Goal: Information Seeking & Learning: Understand process/instructions

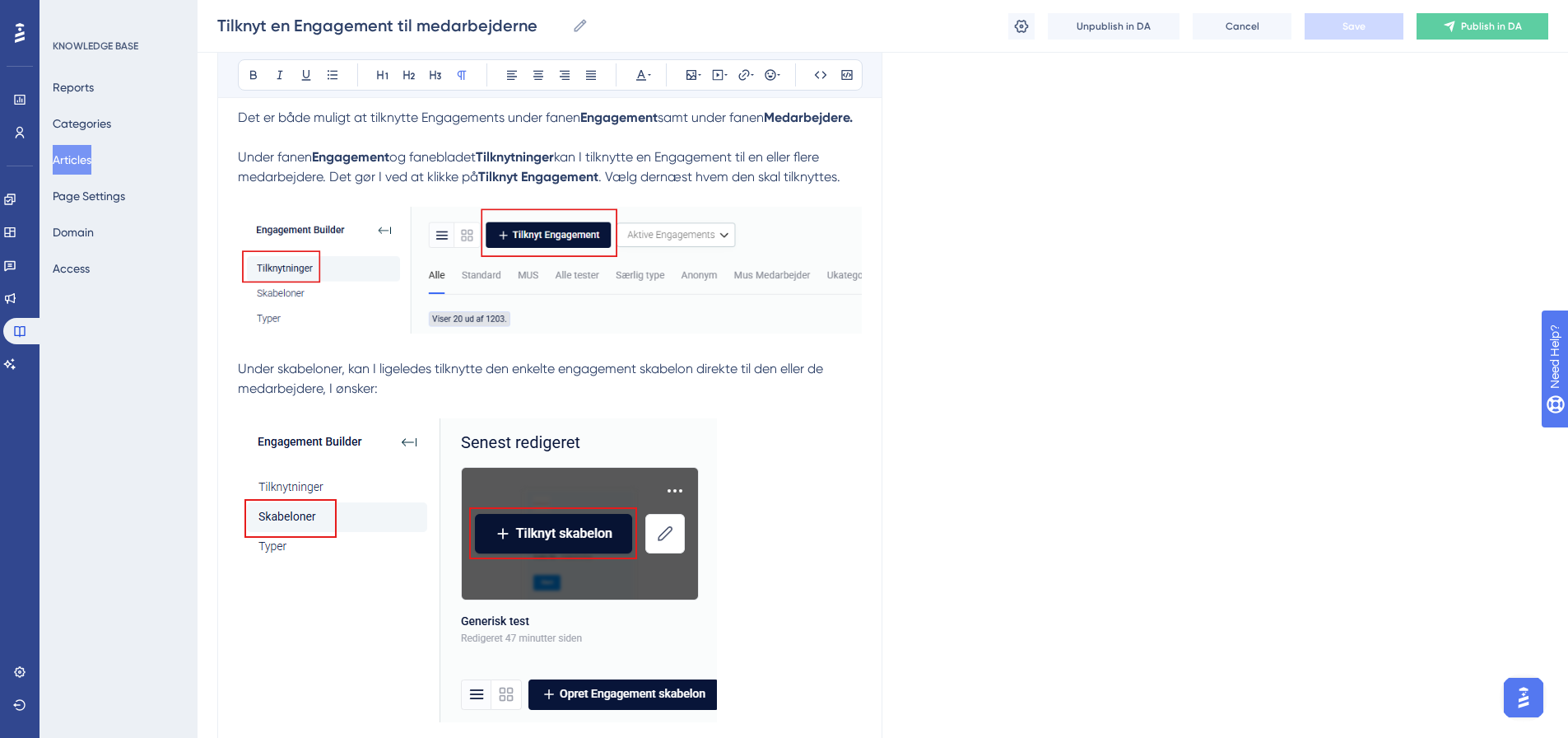
scroll to position [309, 0]
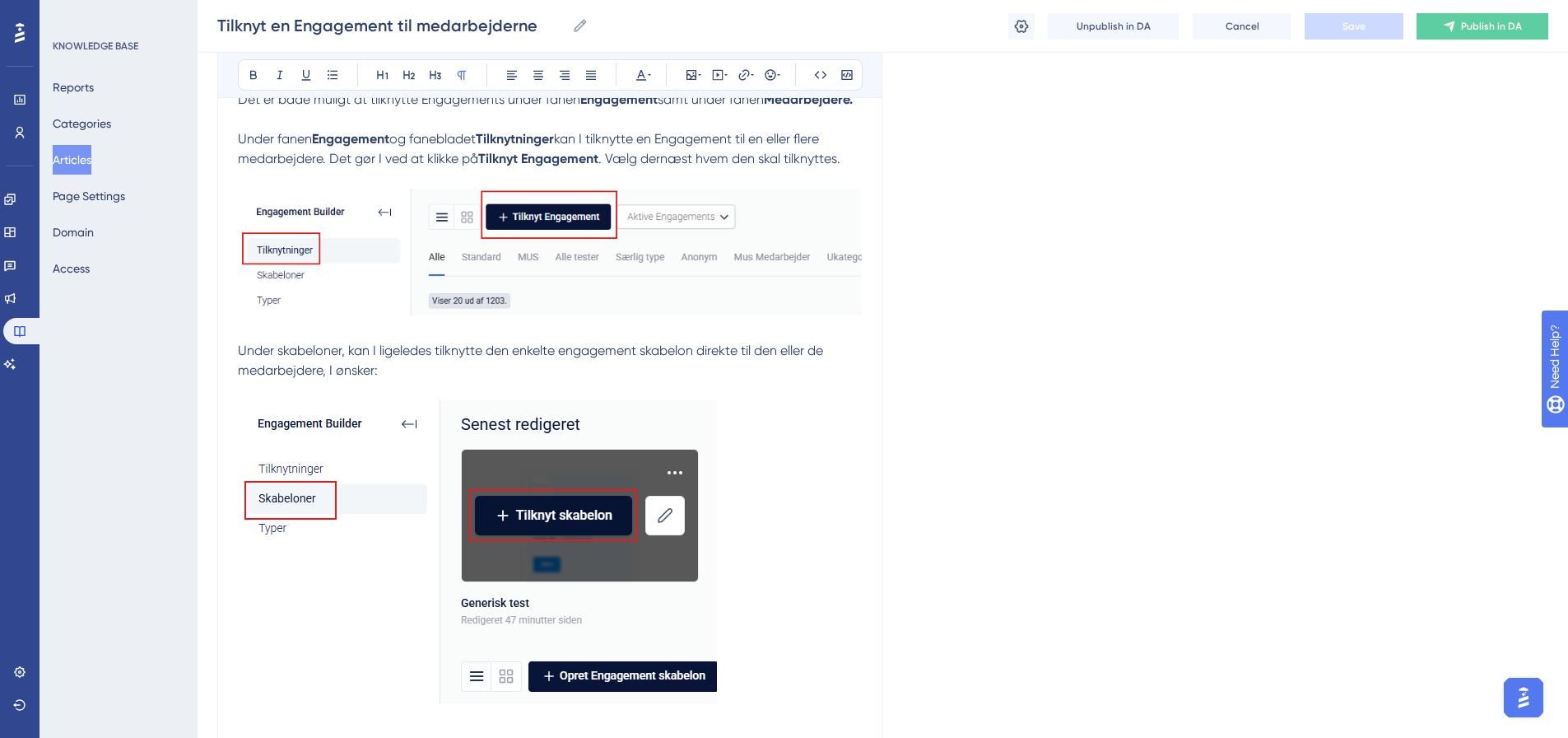
click at [312, 372] on span "Under skabeloner, kan I ligeledes tilknytte den enkelte engagement skabelon dir…" at bounding box center [532, 360] width 588 height 36
click at [246, 76] on button at bounding box center [253, 75] width 23 height 23
click at [524, 365] on span ", kan I ligeledes tilknytte den enkelte engagement skabelon direkte til den ell…" at bounding box center [532, 360] width 588 height 36
click at [651, 374] on span ", kan I ligeledes tilknytte den enkelte engagement skabelon direkte til den ell…" at bounding box center [532, 360] width 588 height 36
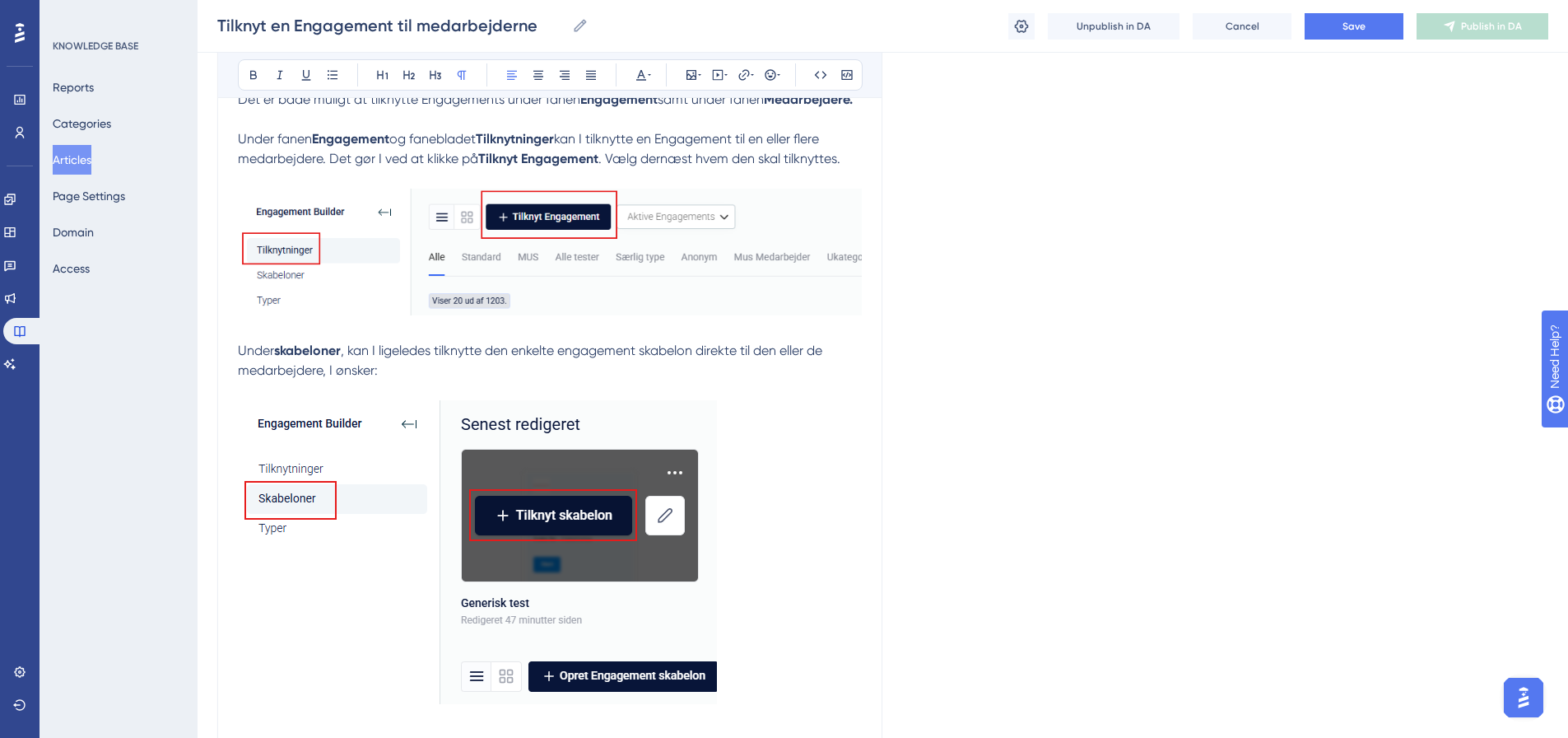
click at [646, 365] on span ", kan I ligeledes tilknytte den enkelte engagement skabelon direkte til den ell…" at bounding box center [532, 360] width 588 height 36
click at [698, 369] on span ", kan I ligeledes tilknytte den enkelte engagementskabelon direkte til den elle…" at bounding box center [530, 360] width 584 height 36
click at [644, 373] on span ", kan I ligeledes tilknytte den enkelte engagementskabelon direkte til den elle…" at bounding box center [530, 360] width 584 height 36
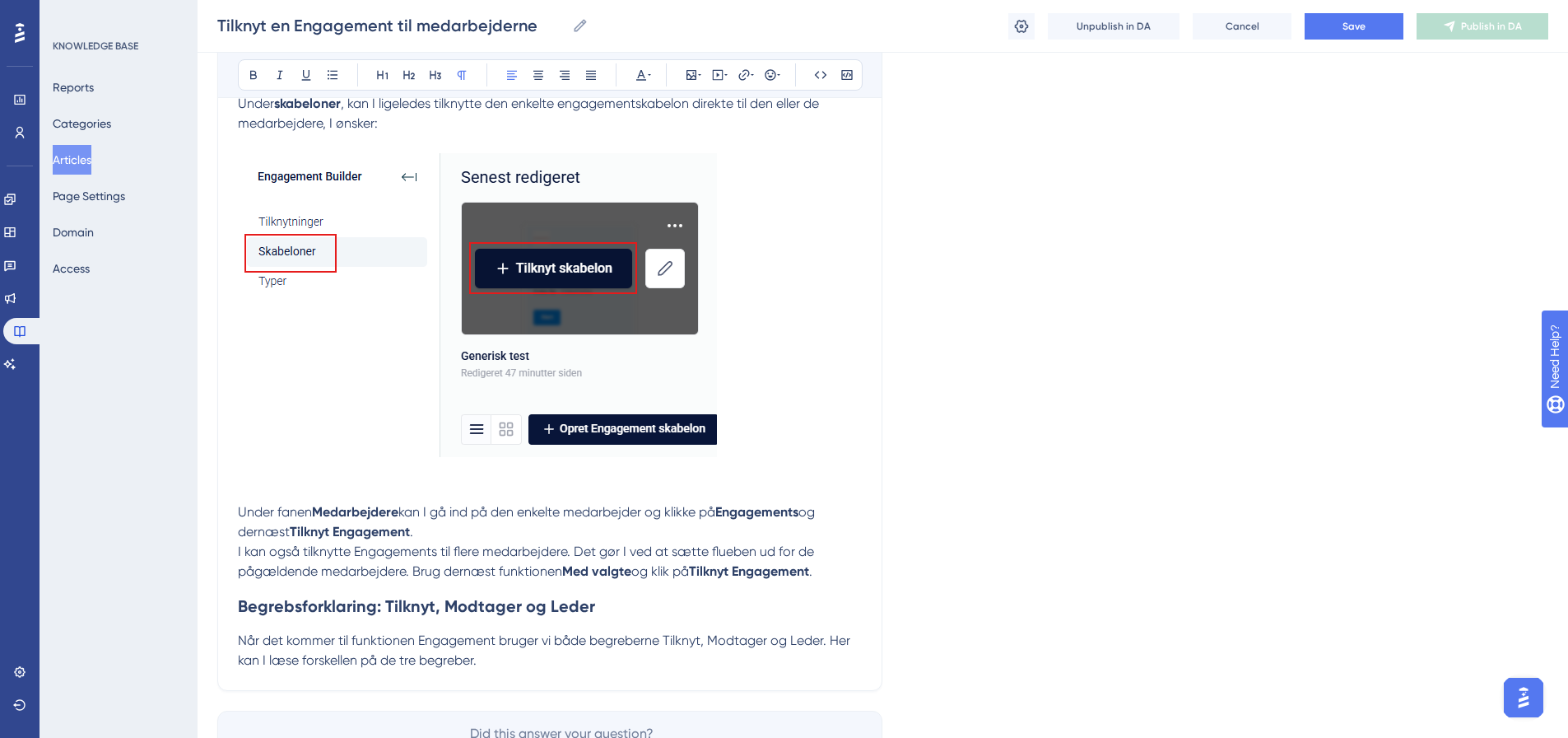
scroll to position [639, 0]
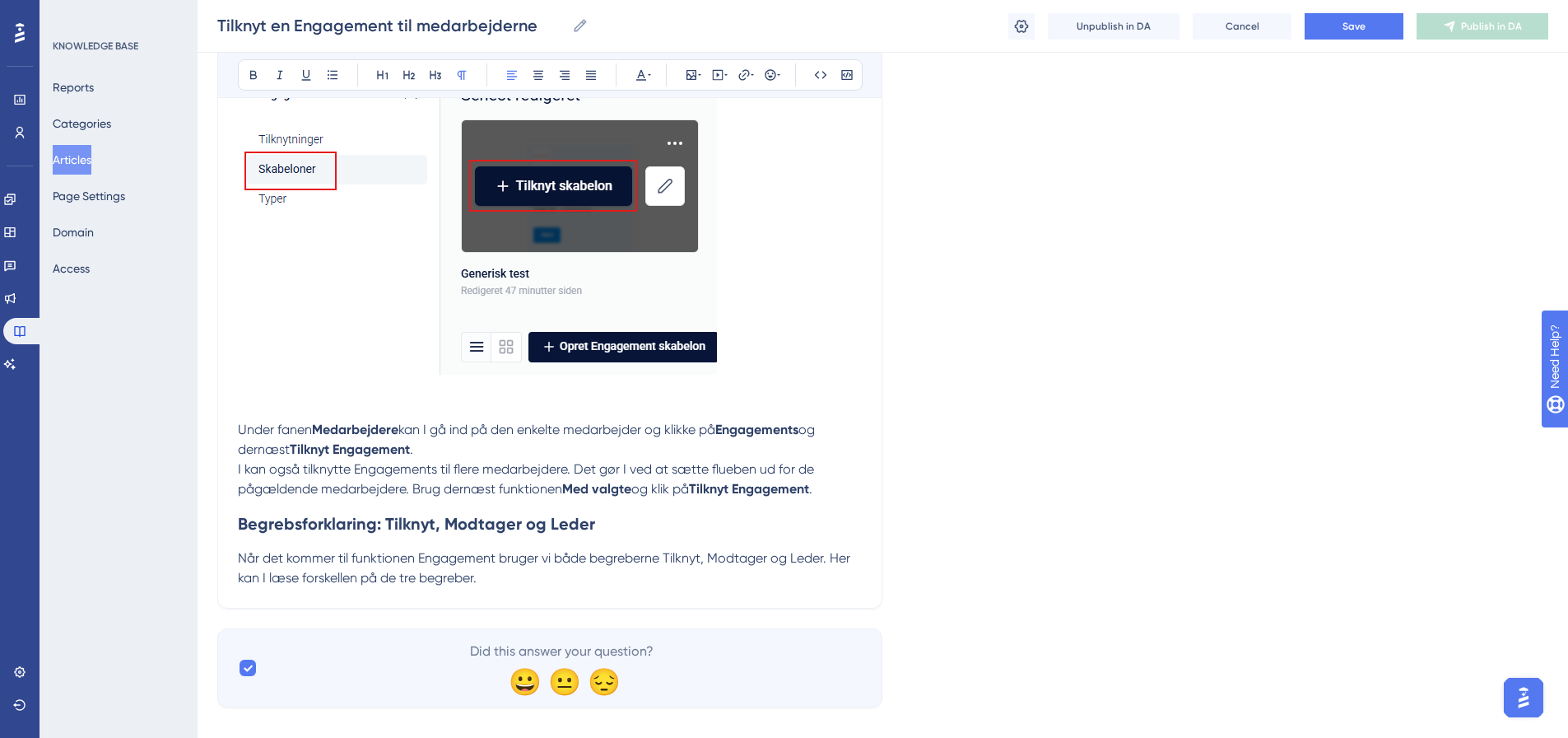
click at [451, 460] on p "Under fanen Medarbejdere kan I gå ind på den enkelte medarbejder og klikke på E…" at bounding box center [550, 439] width 624 height 39
